Goal: Task Accomplishment & Management: Manage account settings

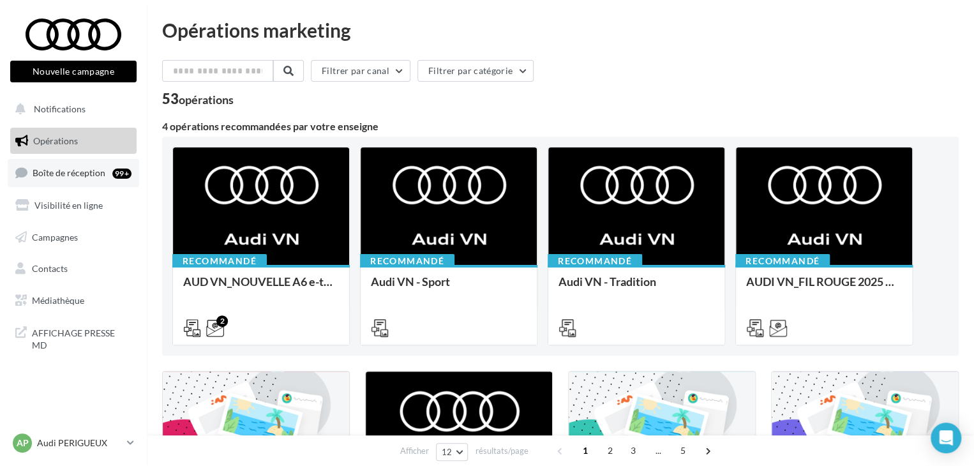
click at [119, 177] on div "99+" at bounding box center [121, 174] width 19 height 10
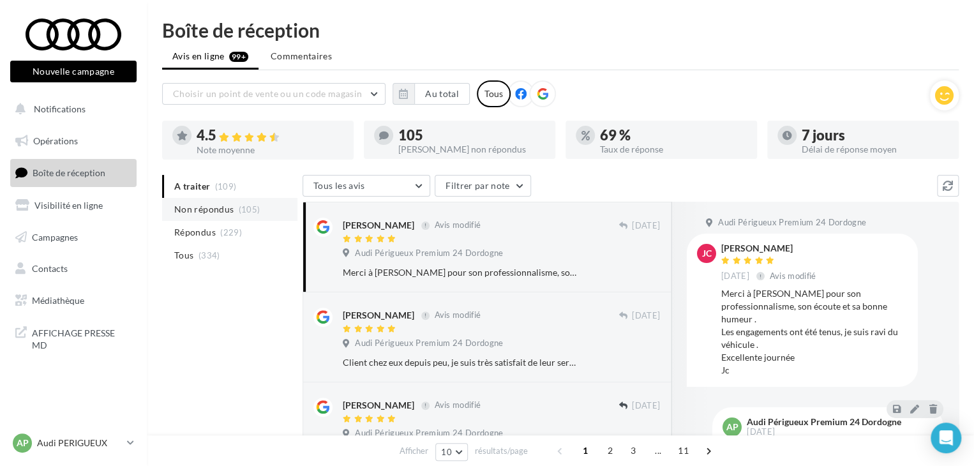
click at [240, 218] on li "Non répondus (105)" at bounding box center [229, 209] width 135 height 23
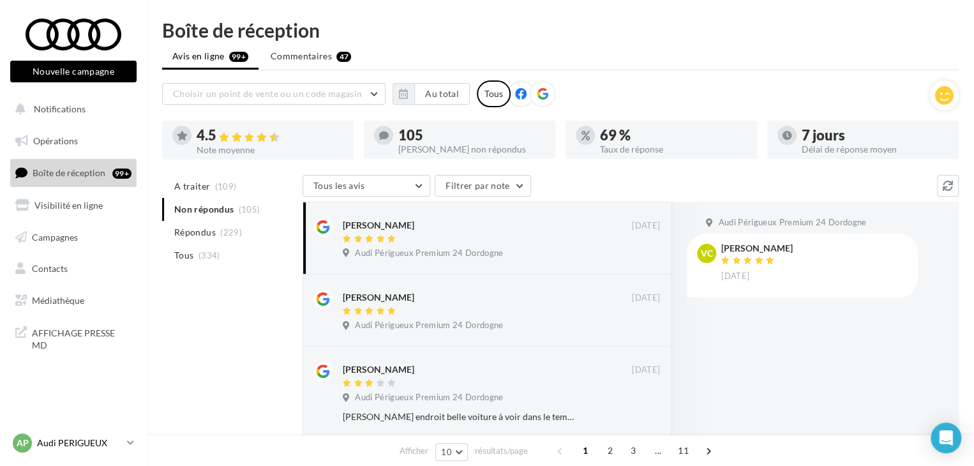
click at [128, 447] on icon at bounding box center [130, 442] width 7 height 11
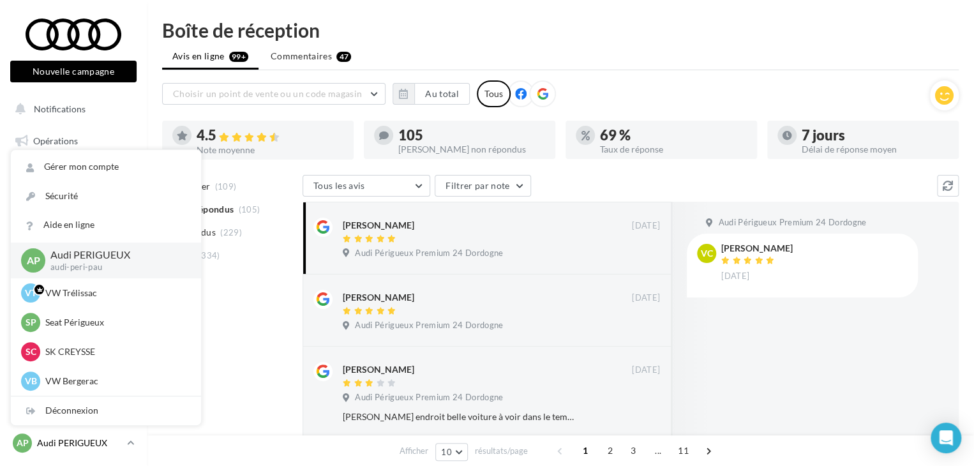
click at [128, 448] on icon at bounding box center [130, 442] width 7 height 11
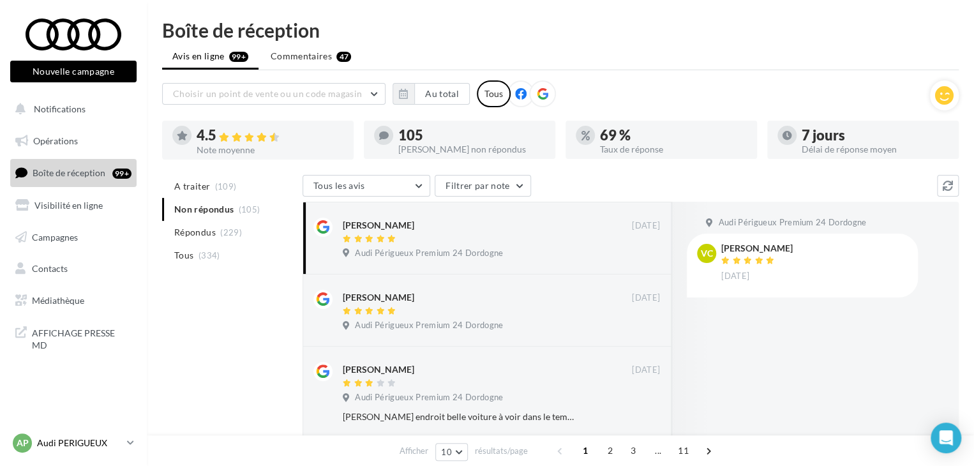
click at [118, 448] on p "Audi PERIGUEUX" at bounding box center [79, 443] width 85 height 13
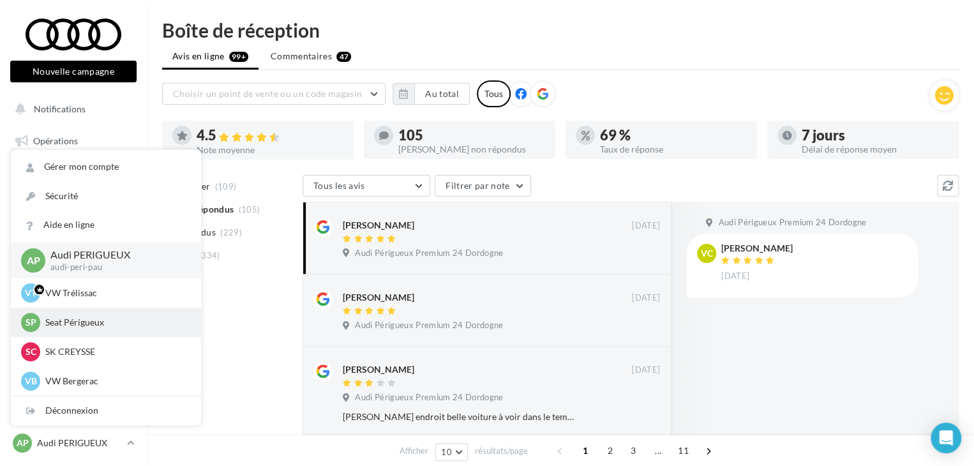
click at [99, 321] on p "Seat Périgueux" at bounding box center [115, 322] width 140 height 13
